Goal: Transaction & Acquisition: Purchase product/service

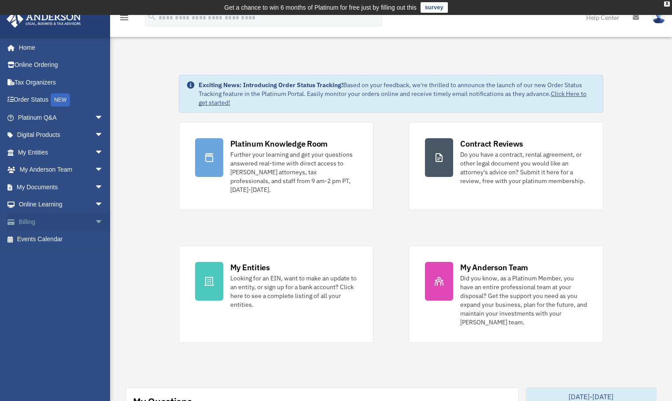
click at [60, 224] on link "Billing arrow_drop_down" at bounding box center [61, 222] width 111 height 18
click at [95, 219] on span "arrow_drop_down" at bounding box center [104, 222] width 18 height 18
click at [54, 239] on link "$ Open Invoices" at bounding box center [64, 240] width 104 height 18
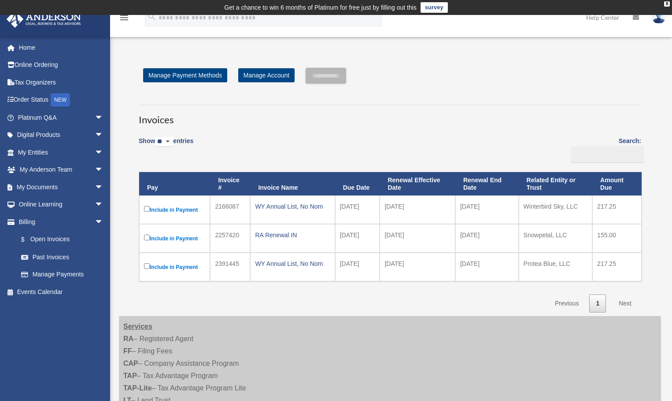
click at [176, 210] on label "Include in Payment" at bounding box center [174, 209] width 61 height 11
click at [55, 152] on link "My Entities arrow_drop_down" at bounding box center [61, 153] width 111 height 18
click at [95, 151] on span "arrow_drop_down" at bounding box center [104, 153] width 18 height 18
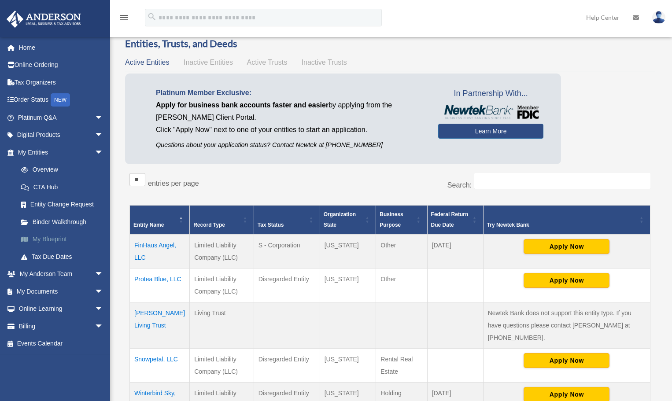
scroll to position [44, 0]
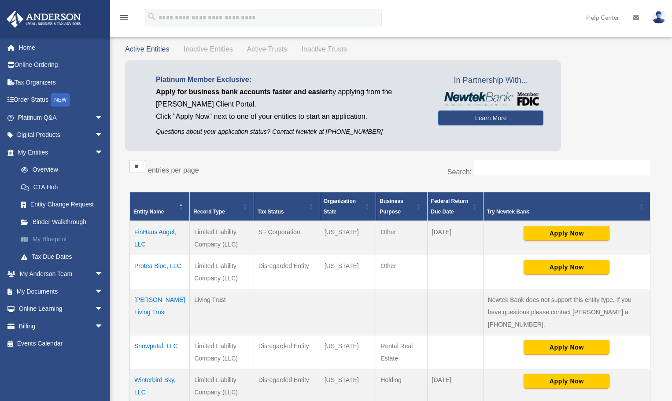
click at [43, 238] on body "X Get a chance to win 6 months of Platinum for free just by filling out this su…" at bounding box center [336, 313] width 672 height 714
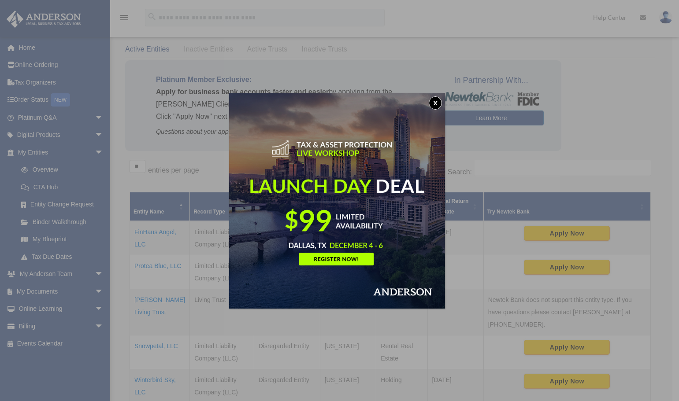
click at [437, 103] on button "x" at bounding box center [435, 102] width 13 height 13
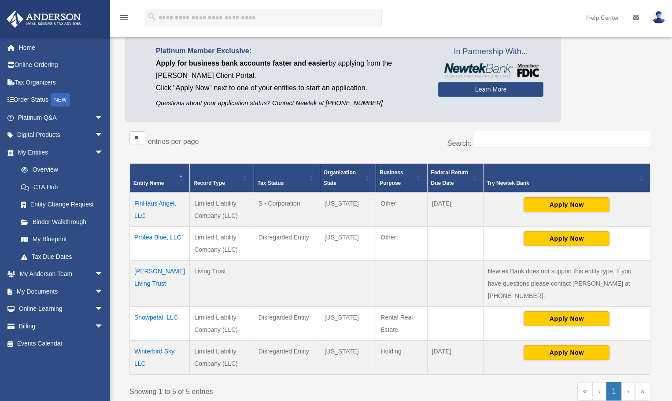
scroll to position [88, 0]
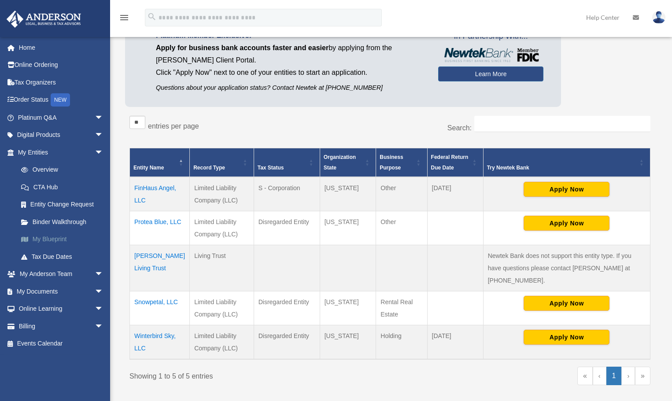
click at [37, 244] on link "My Blueprint" at bounding box center [64, 240] width 104 height 18
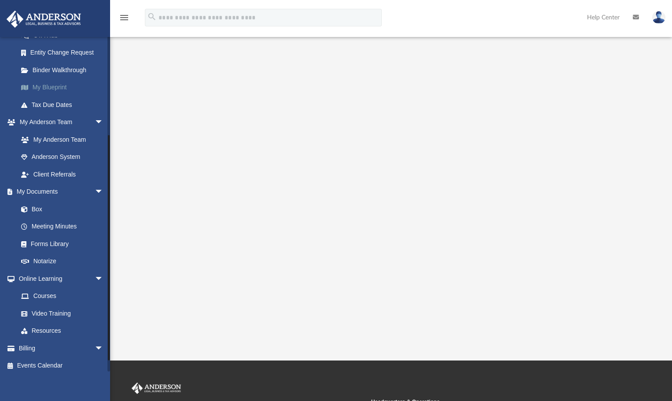
scroll to position [157, 0]
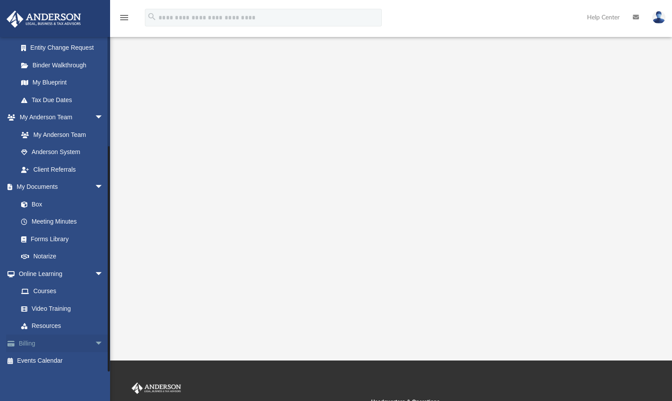
click at [22, 342] on link "Billing arrow_drop_down" at bounding box center [61, 344] width 111 height 18
click at [62, 347] on link "Billing arrow_drop_down" at bounding box center [61, 344] width 111 height 18
click at [95, 344] on span "arrow_drop_down" at bounding box center [104, 344] width 18 height 18
click at [54, 360] on link "$ Open Invoices" at bounding box center [64, 361] width 104 height 18
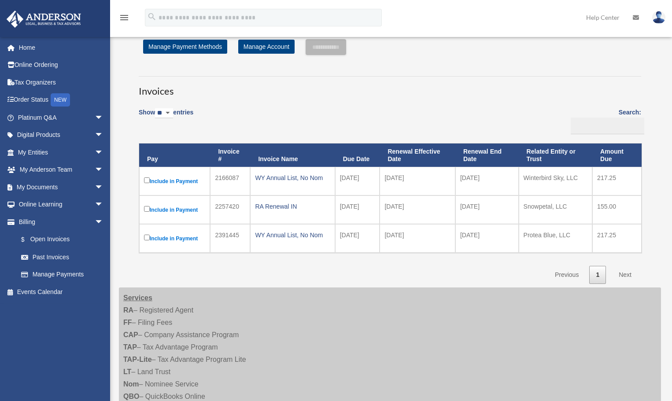
scroll to position [44, 0]
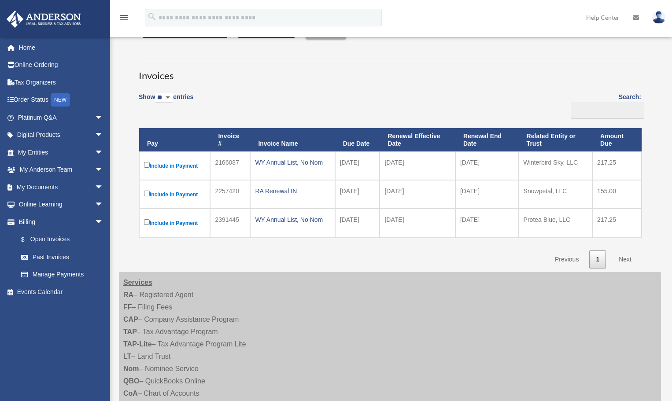
click at [179, 165] on label "Include in Payment" at bounding box center [174, 165] width 61 height 11
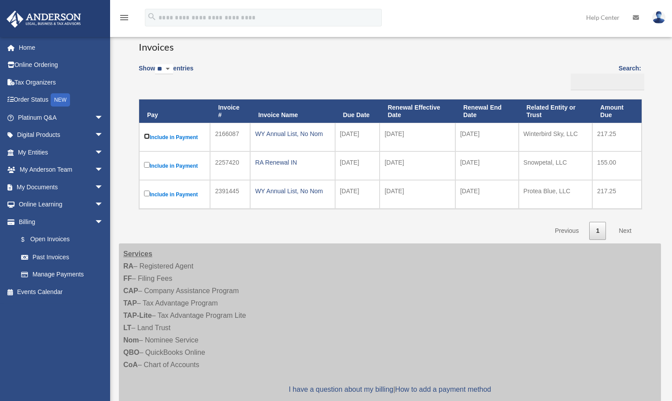
scroll to position [88, 0]
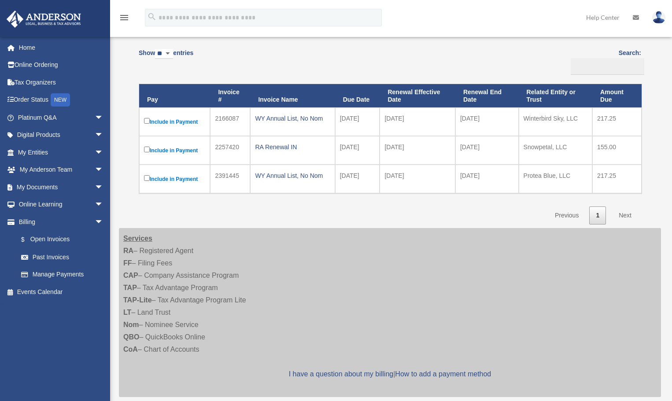
click at [628, 215] on link "Next" at bounding box center [625, 216] width 26 height 18
click at [166, 123] on label "Include in Payment" at bounding box center [174, 121] width 61 height 11
click at [159, 123] on label "Include in Payment" at bounding box center [174, 121] width 61 height 11
click at [629, 214] on link "Next" at bounding box center [625, 216] width 26 height 18
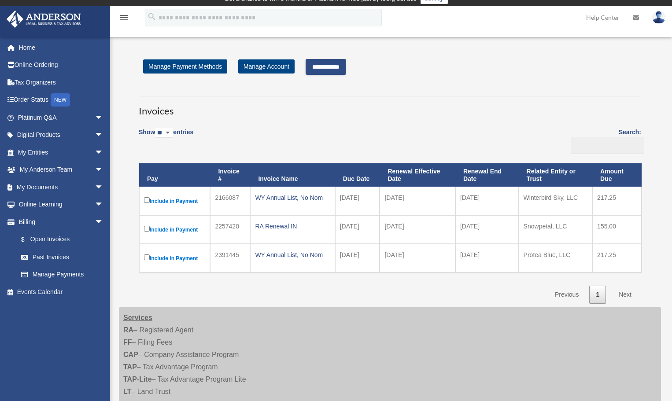
scroll to position [0, 0]
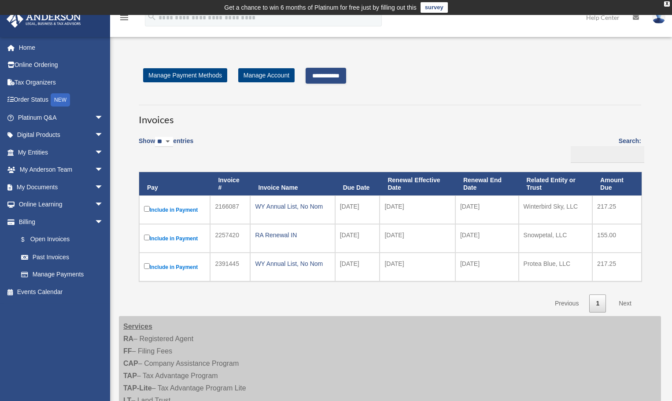
click at [326, 76] on input "**********" at bounding box center [326, 76] width 41 height 16
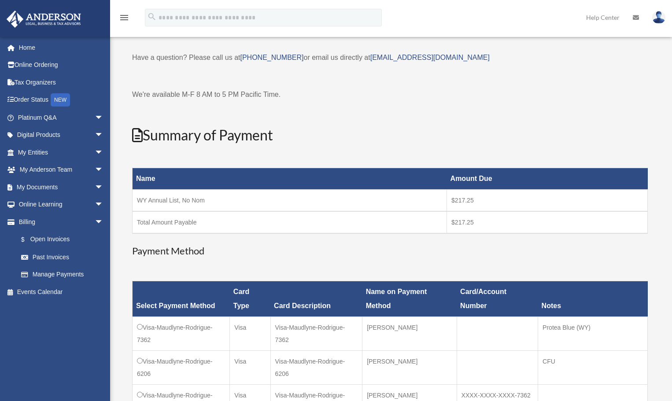
scroll to position [44, 0]
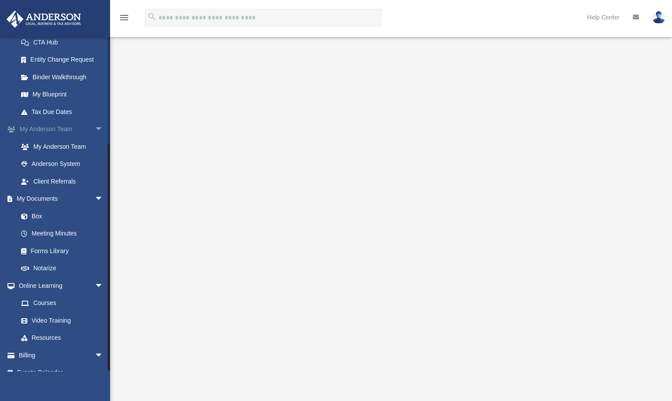
scroll to position [157, 0]
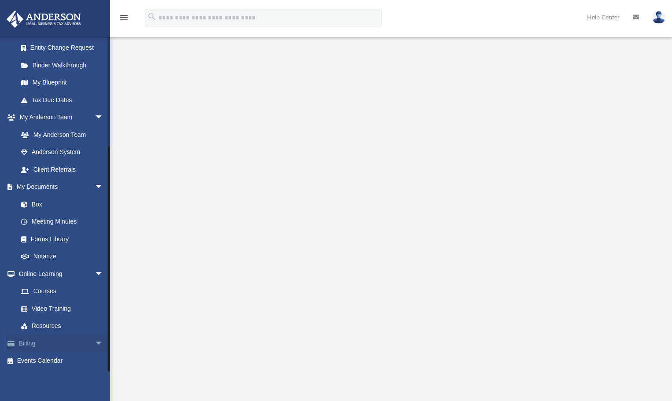
click at [46, 345] on link "Billing arrow_drop_down" at bounding box center [61, 344] width 111 height 18
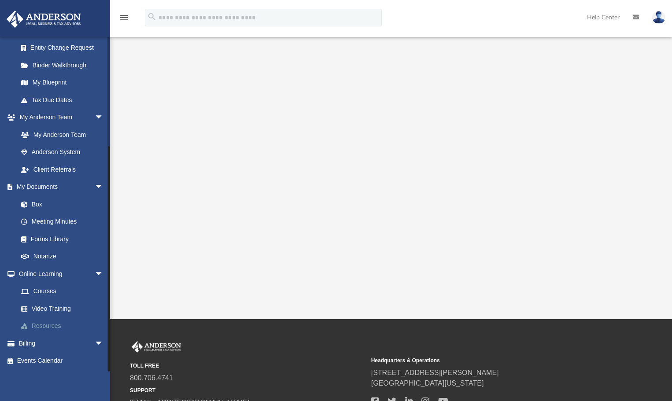
scroll to position [176, 0]
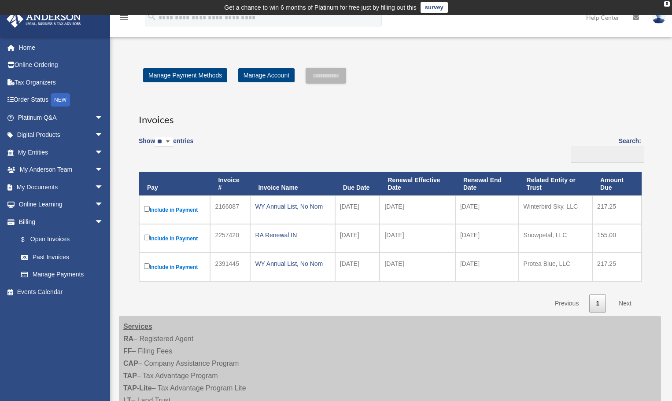
click at [159, 207] on label "Include in Payment" at bounding box center [174, 209] width 61 height 11
click at [328, 74] on input "**********" at bounding box center [326, 76] width 41 height 16
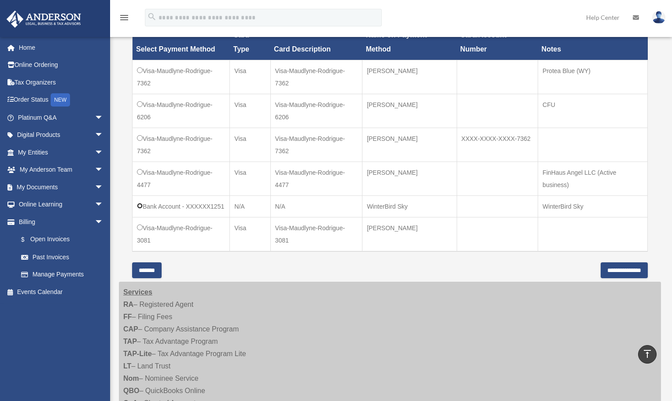
scroll to position [264, 0]
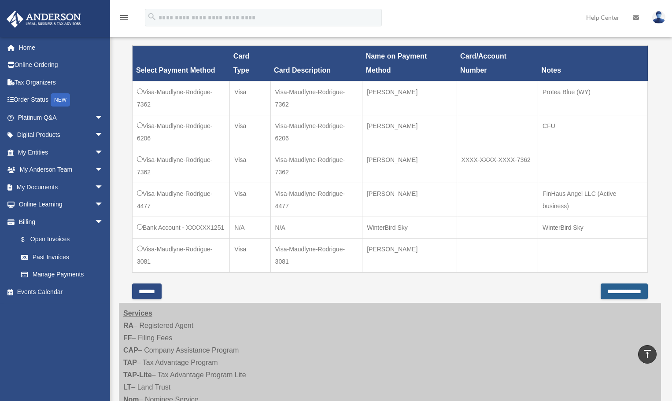
click at [608, 287] on input "**********" at bounding box center [624, 292] width 47 height 16
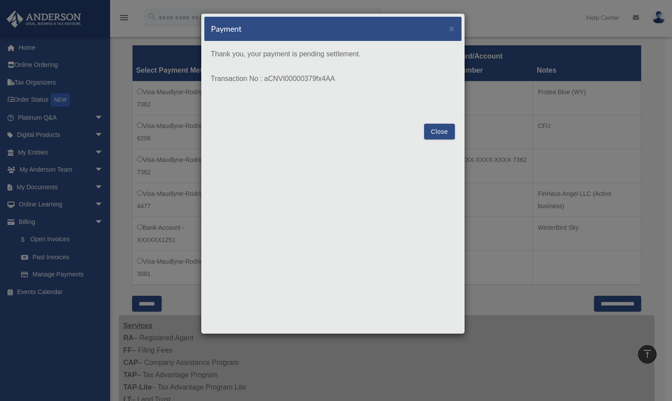
click at [436, 126] on button "Close" at bounding box center [439, 132] width 30 height 16
